Goal: Transaction & Acquisition: Purchase product/service

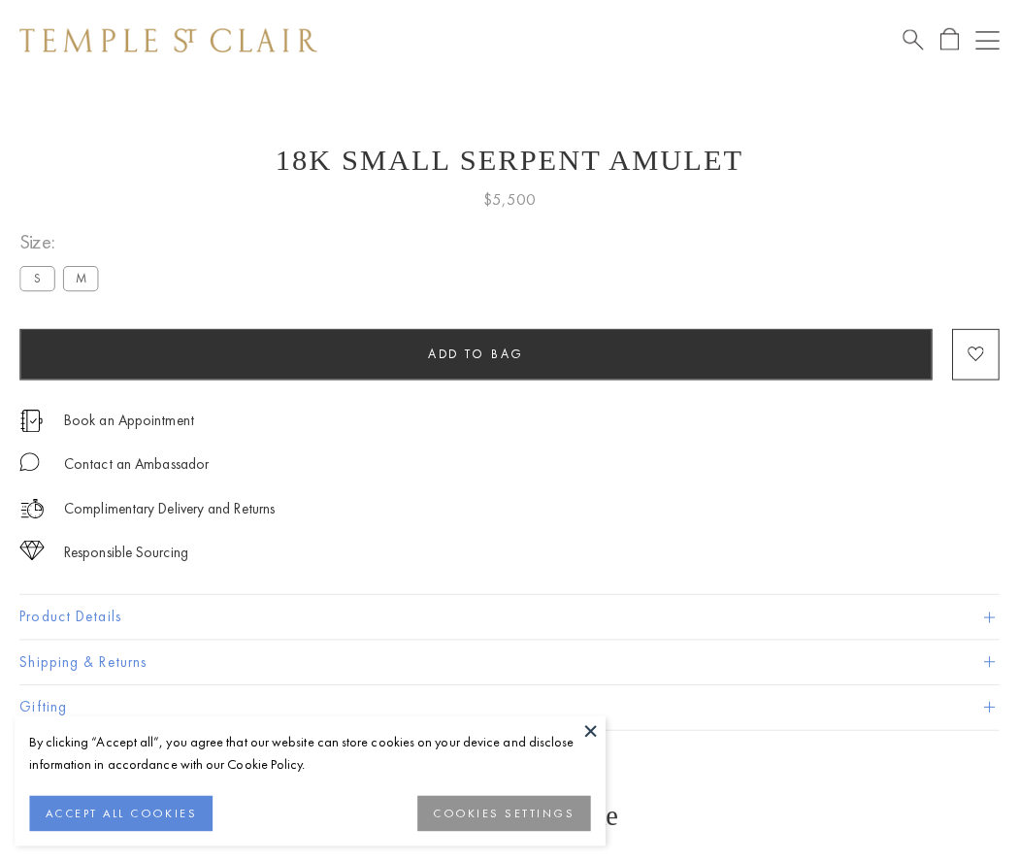
scroll to position [17, 0]
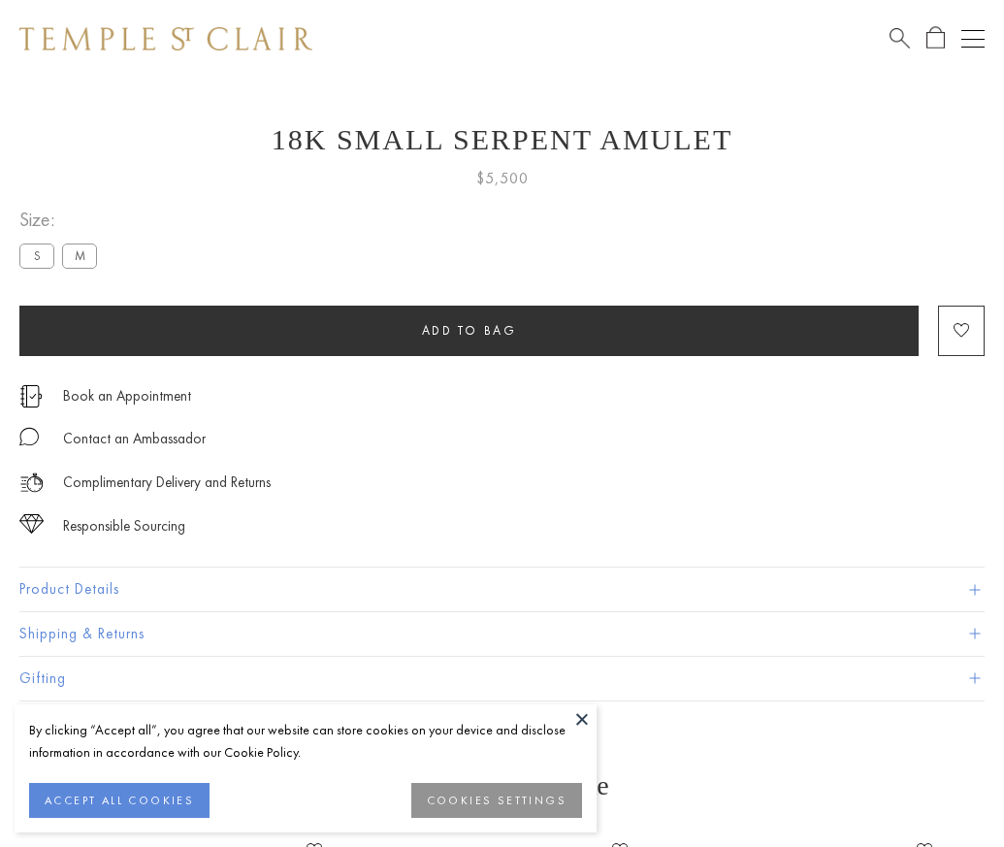
click at [469, 330] on span "Add to bag" at bounding box center [469, 330] width 95 height 16
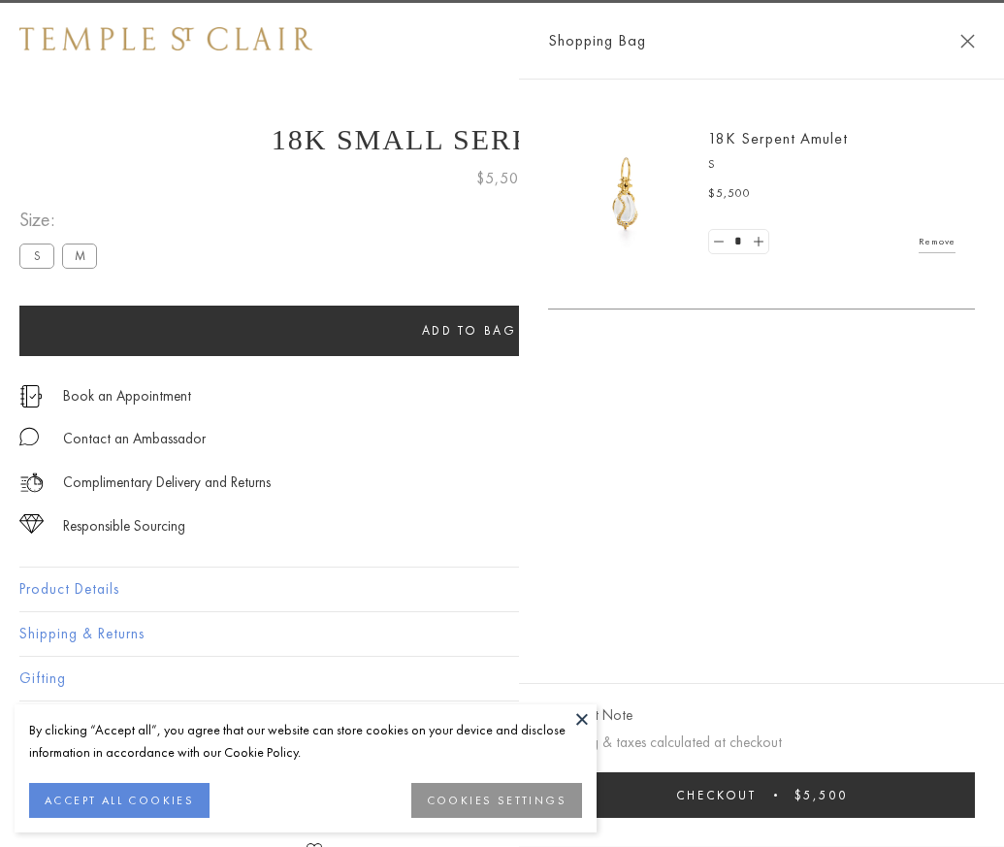
click at [848, 803] on span "$5,500" at bounding box center [821, 795] width 53 height 16
